Goal: Book appointment/travel/reservation

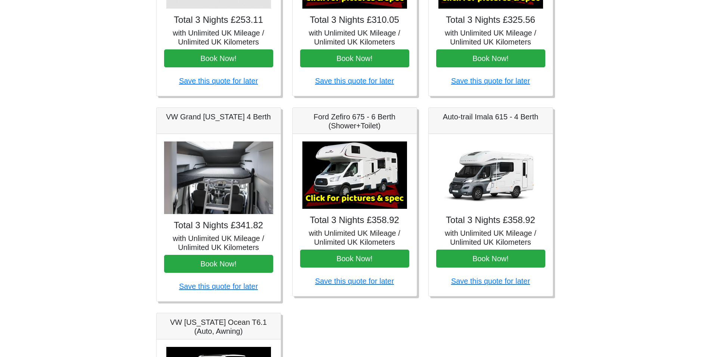
scroll to position [203, 0]
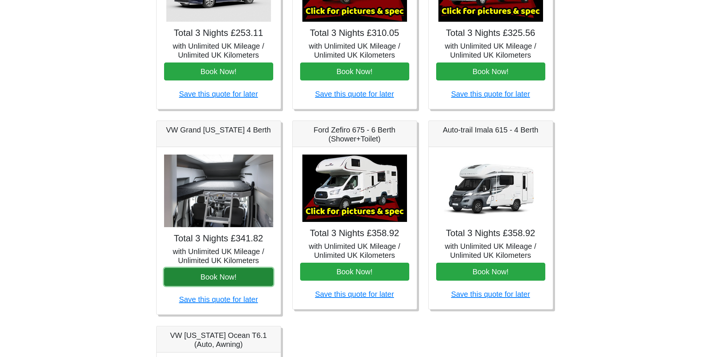
drag, startPoint x: 224, startPoint y: 239, endPoint x: 229, endPoint y: 275, distance: 36.9
drag, startPoint x: 229, startPoint y: 275, endPoint x: 212, endPoint y: 274, distance: 16.9
click at [212, 274] on button "Book Now!" at bounding box center [218, 277] width 109 height 18
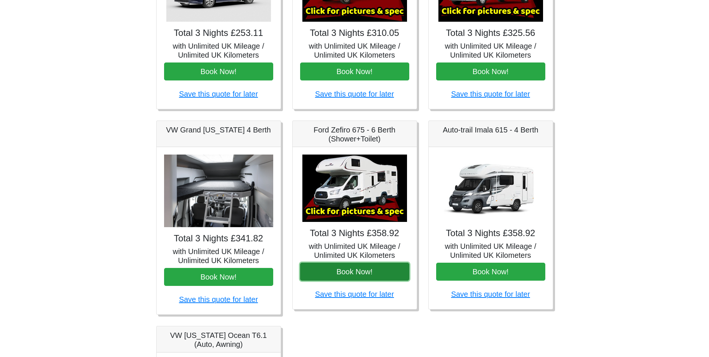
click at [365, 274] on button "Book Now!" at bounding box center [354, 271] width 109 height 18
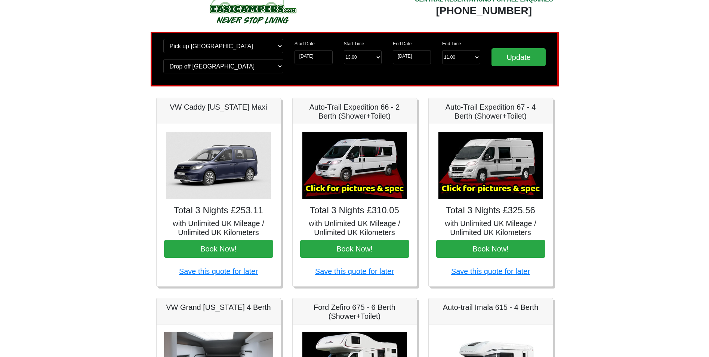
scroll to position [0, 0]
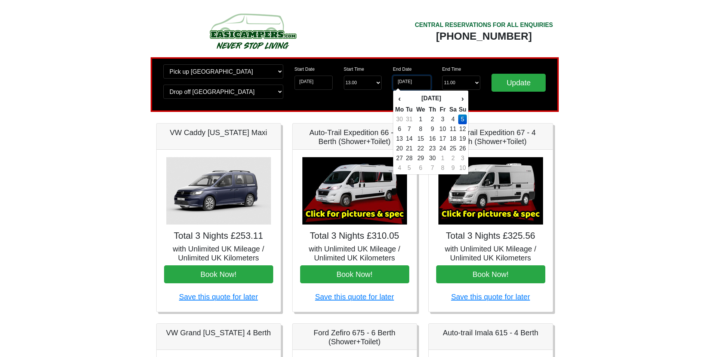
click at [410, 80] on input "05-04-2026" at bounding box center [412, 82] width 38 height 14
click at [400, 128] on td "6" at bounding box center [399, 129] width 9 height 10
type input "06-04-2026"
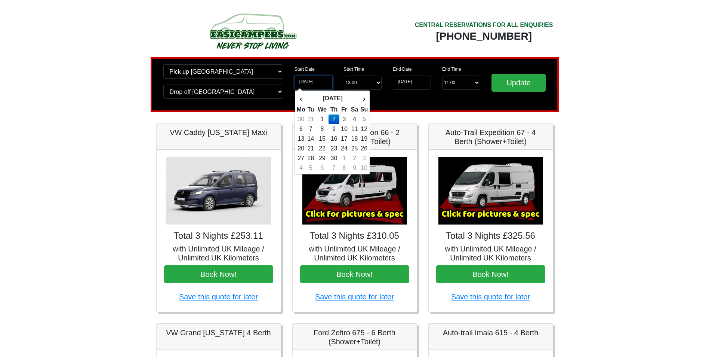
click at [302, 81] on input "02-04-2026" at bounding box center [313, 82] width 38 height 14
click at [365, 98] on th "›" at bounding box center [364, 98] width 8 height 13
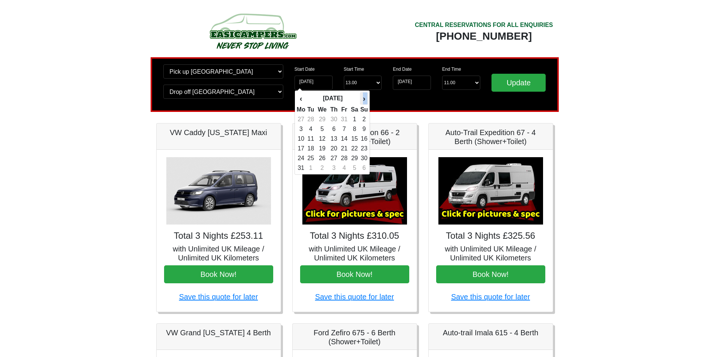
click at [365, 98] on th "›" at bounding box center [364, 98] width 8 height 13
click at [303, 160] on td "26" at bounding box center [300, 158] width 9 height 10
type input "26-10-2026"
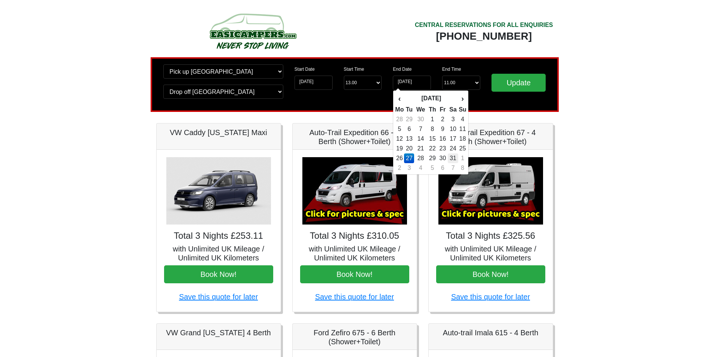
click at [451, 160] on td "31" at bounding box center [453, 158] width 11 height 10
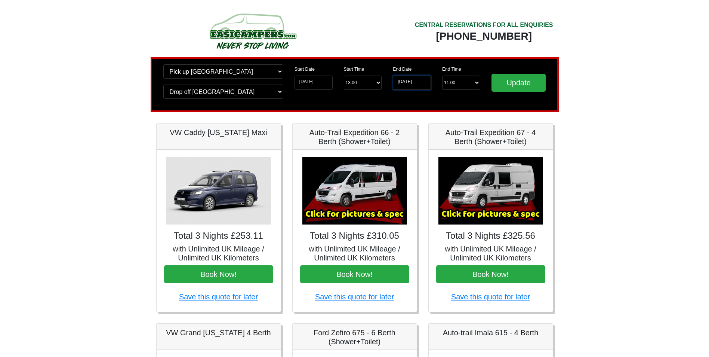
click at [416, 83] on input "[DATE]" at bounding box center [412, 82] width 38 height 14
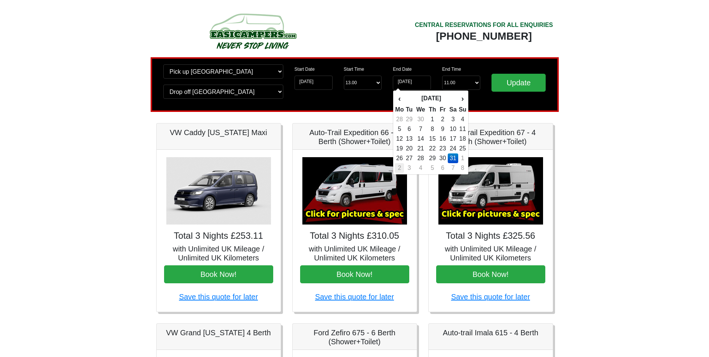
click at [400, 169] on td "2" at bounding box center [399, 168] width 9 height 10
type input "02-11-2026"
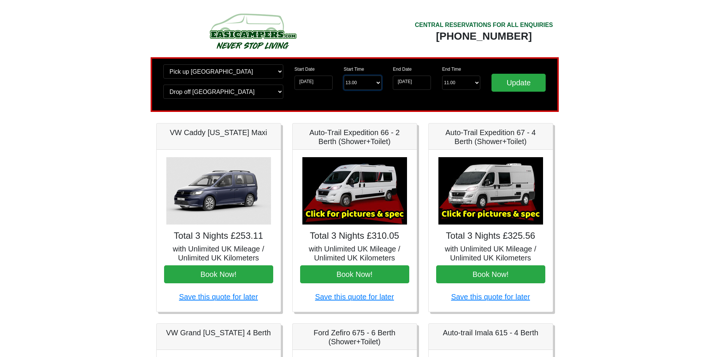
click at [368, 86] on select "Start Time 13.00 -------- 11.00 am (Saturday & Sunday Only) 12.00 pm (Saturday)…" at bounding box center [363, 82] width 38 height 14
click at [319, 84] on input "26-10-2026" at bounding box center [313, 82] width 38 height 14
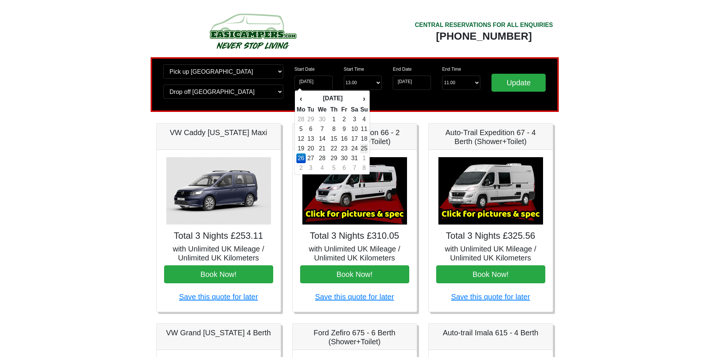
click at [365, 149] on td "25" at bounding box center [364, 148] width 8 height 10
type input "[DATE]"
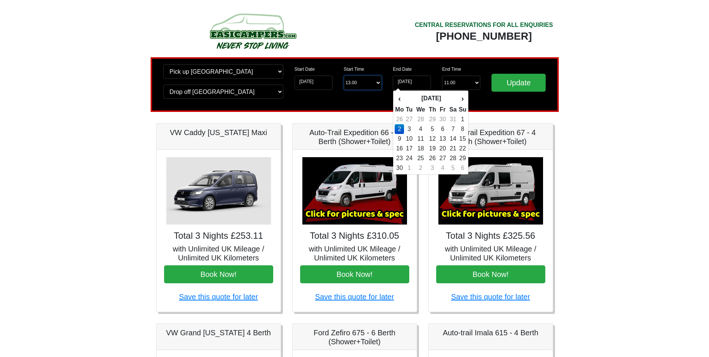
click at [361, 84] on select "Start Time 13.00 -------- 11.00 am (Saturday & Sunday Only) 12.00 pm (Saturday)…" at bounding box center [363, 82] width 38 height 14
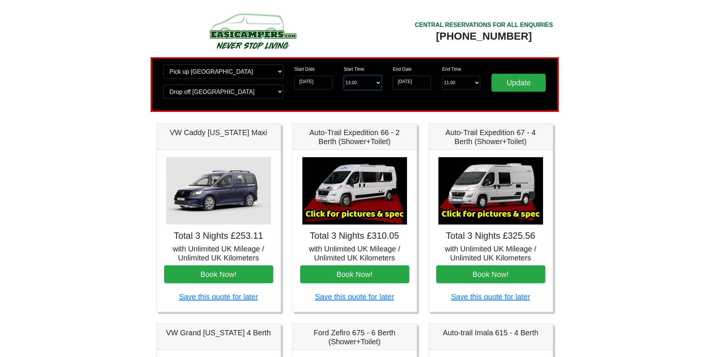
select select "11.00"
click at [344, 75] on select "Start Time 13.00 -------- 11.00 am (Saturday & Sunday Only) 12.00 pm (Saturday)…" at bounding box center [363, 82] width 38 height 14
click at [421, 84] on input "02-11-2026" at bounding box center [412, 82] width 38 height 14
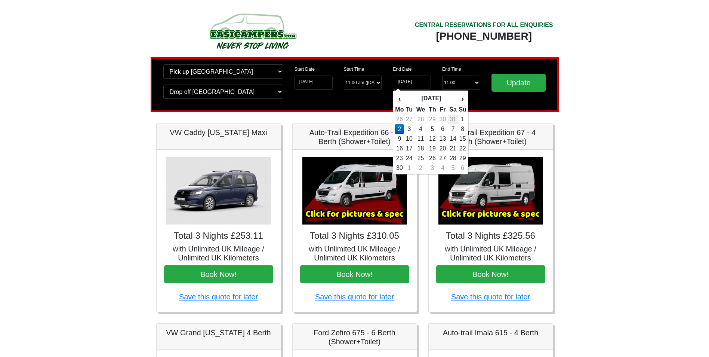
click at [455, 121] on td "31" at bounding box center [453, 119] width 11 height 10
type input "[DATE]"
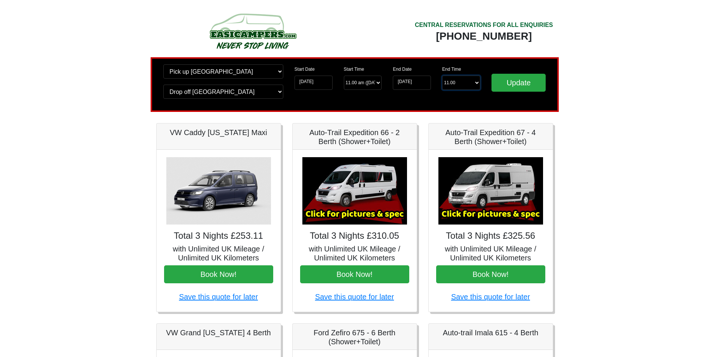
click at [471, 84] on select "End Time 11.00 -------- 08.00 am 09.00 am 10.00 am 11.00 am (Sunday Only)" at bounding box center [461, 82] width 38 height 14
click at [442, 75] on select "End Time 11.00 -------- 08.00 am 09.00 am 10.00 am 11.00 am (Sunday Only)" at bounding box center [461, 82] width 38 height 14
click at [512, 87] on input "Update" at bounding box center [518, 83] width 55 height 18
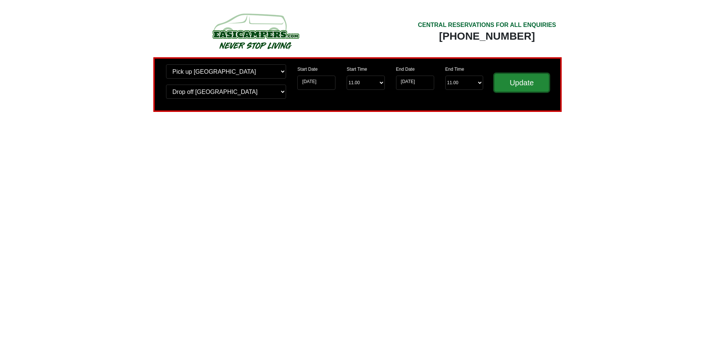
click at [531, 84] on input "Update" at bounding box center [521, 83] width 55 height 18
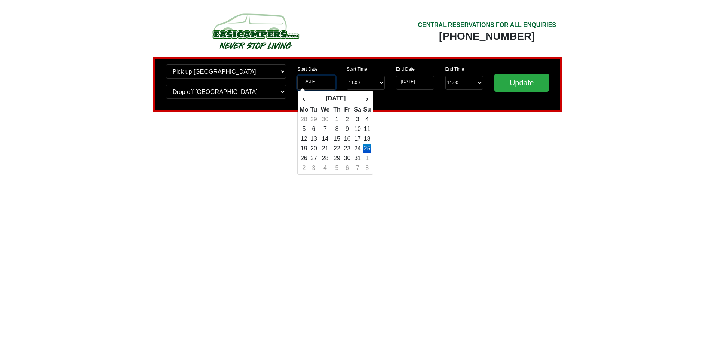
click at [319, 85] on input "[DATE]" at bounding box center [316, 82] width 38 height 14
click at [440, 103] on div "End Date 31-10-2026 End Time End Time 11.00 -------- 08.00 am 09.00 am 10.00 am…" at bounding box center [439, 84] width 99 height 40
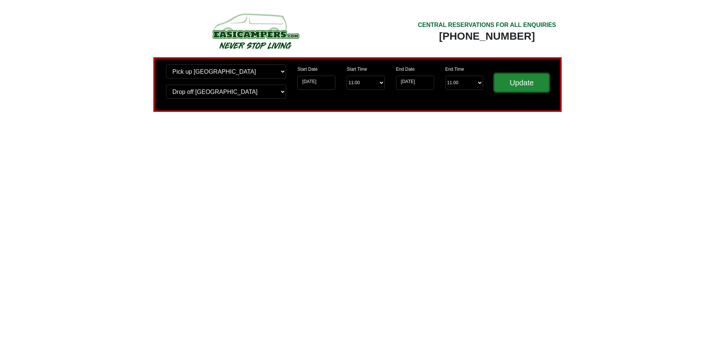
click at [511, 83] on input "Update" at bounding box center [521, 83] width 55 height 18
click at [284, 23] on img at bounding box center [255, 30] width 142 height 41
click at [276, 32] on img at bounding box center [255, 30] width 142 height 41
